Goal: Navigation & Orientation: Find specific page/section

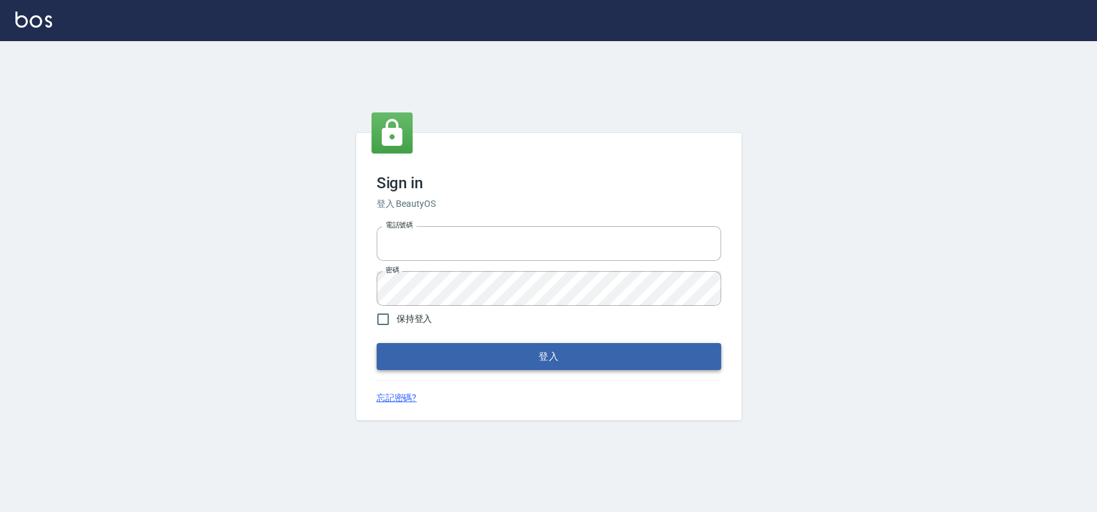
type input "033323173"
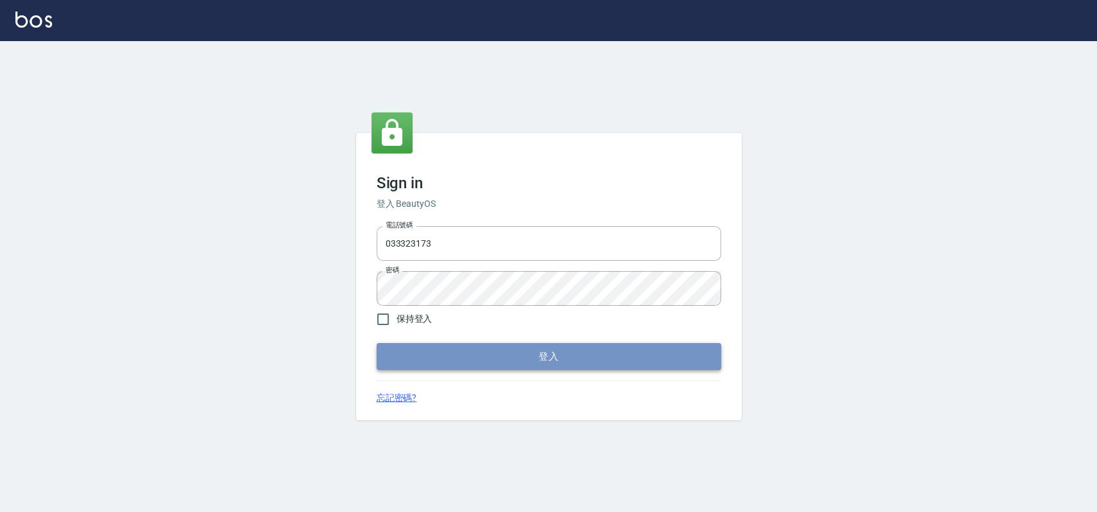
click at [427, 351] on button "登入" at bounding box center [549, 356] width 344 height 27
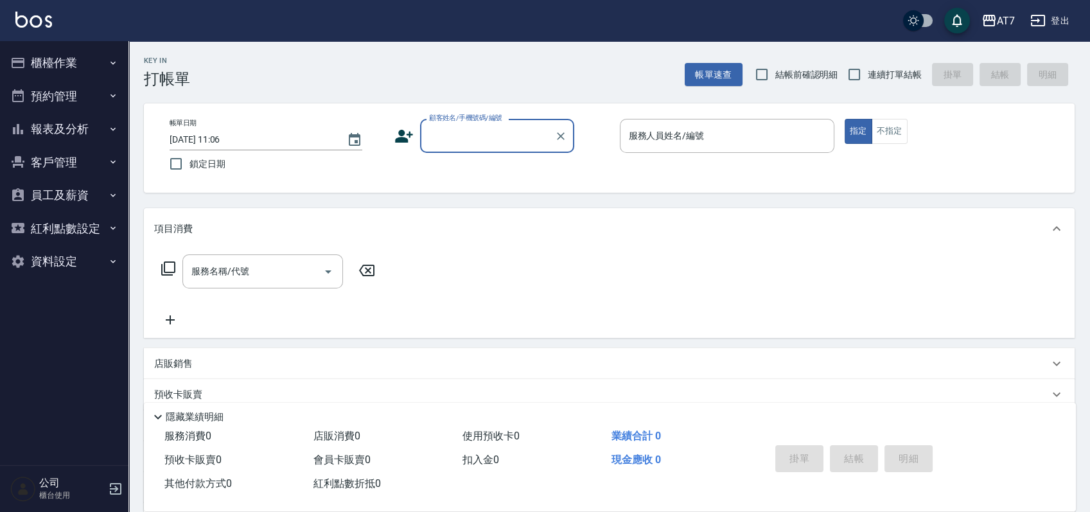
click at [76, 68] on button "櫃檯作業" at bounding box center [64, 62] width 118 height 33
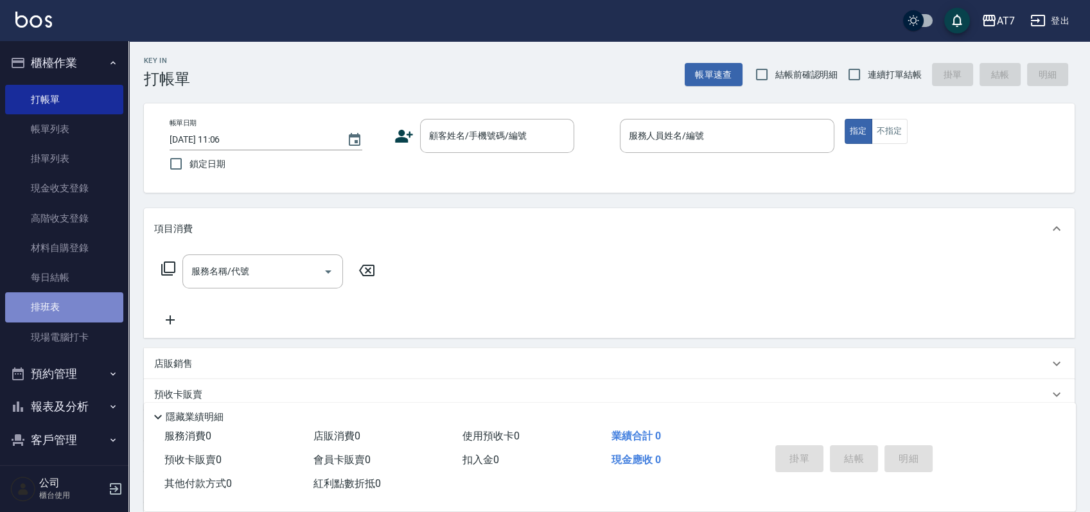
click at [65, 305] on link "排班表" at bounding box center [64, 307] width 118 height 30
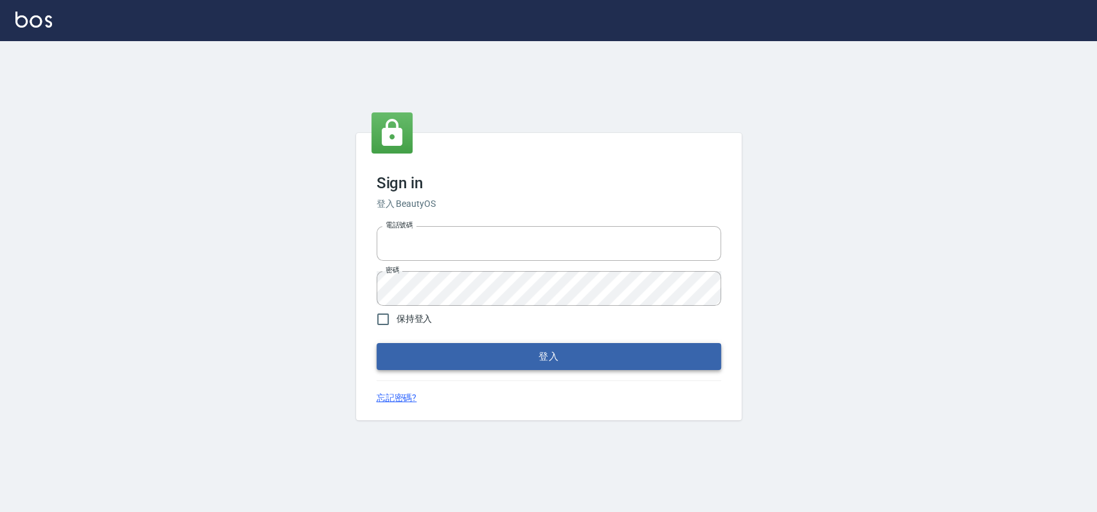
type input "033323173"
click at [556, 345] on button "登入" at bounding box center [549, 356] width 344 height 27
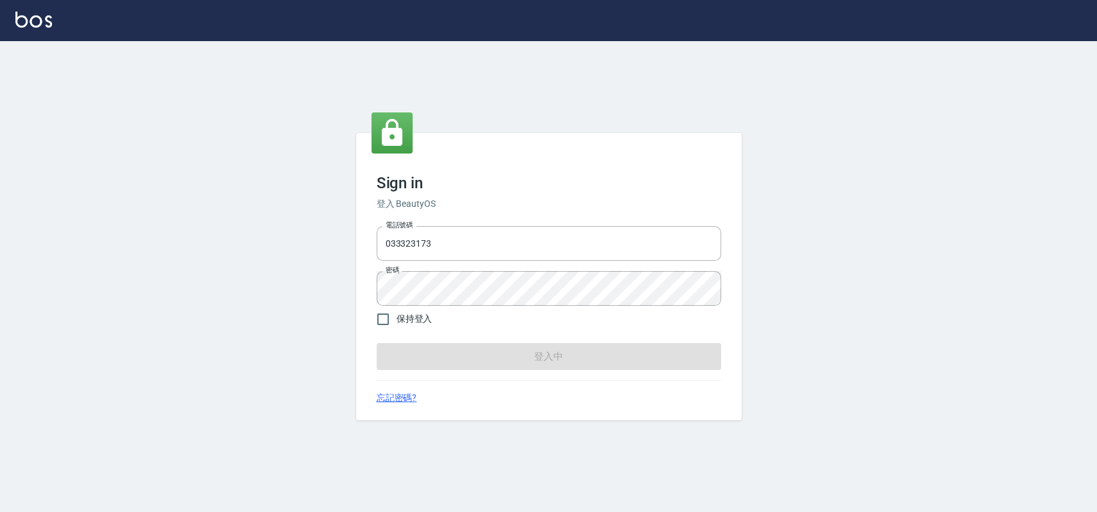
click at [549, 350] on form "電話號碼 [PHONE_NUMBER] 電話號碼 密碼 密碼 保持登入 登入中" at bounding box center [549, 295] width 344 height 149
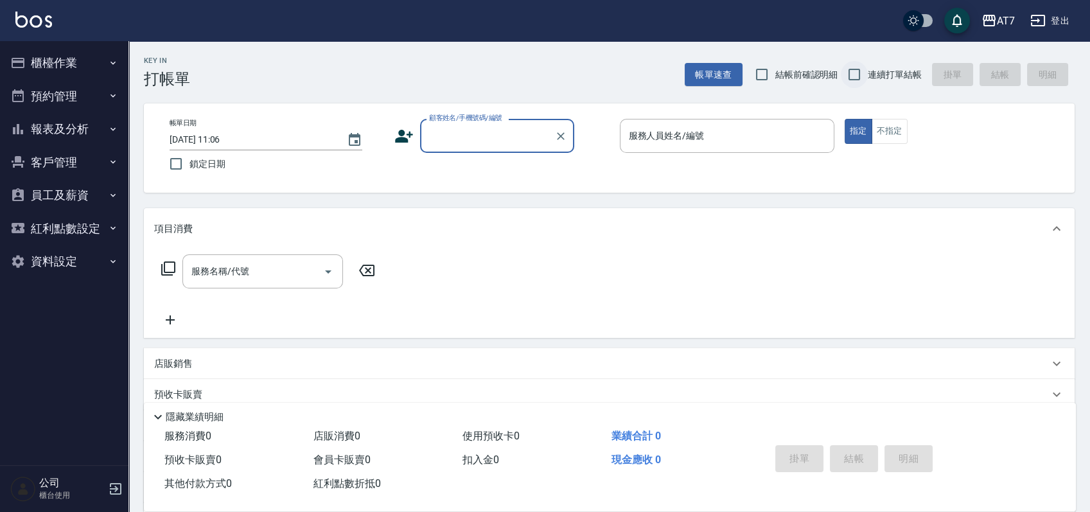
click at [857, 73] on input "連續打單結帳" at bounding box center [854, 74] width 27 height 27
checkbox input "true"
